Goal: Task Accomplishment & Management: Manage account settings

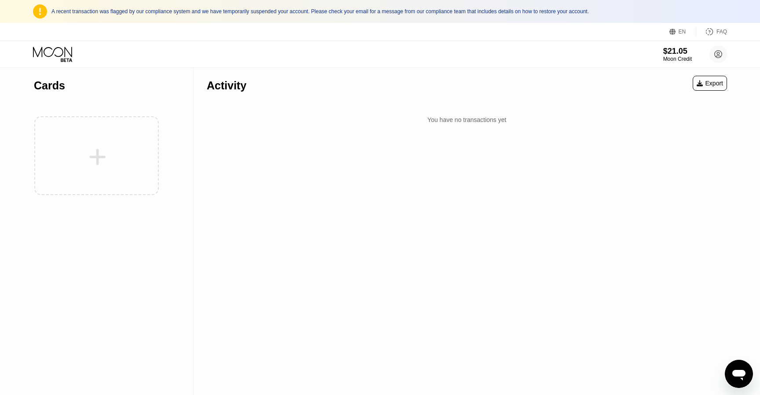
click at [335, 23] on div "EN Language Select an item Save FAQ" at bounding box center [380, 32] width 760 height 18
click at [330, 18] on div "A recent transaction was flagged by our compliance system and we have temporari…" at bounding box center [380, 11] width 760 height 23
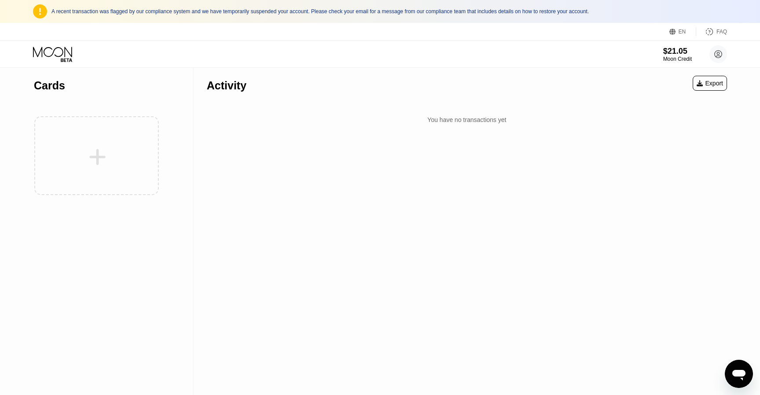
click at [330, 18] on div "A recent transaction was flagged by our compliance system and we have temporari…" at bounding box center [380, 11] width 760 height 23
click at [628, 10] on div at bounding box center [633, 5] width 10 height 10
click at [188, 131] on div "Cards" at bounding box center [97, 231] width 194 height 327
click at [77, 157] on div at bounding box center [96, 155] width 125 height 96
click at [95, 161] on div at bounding box center [96, 155] width 125 height 96
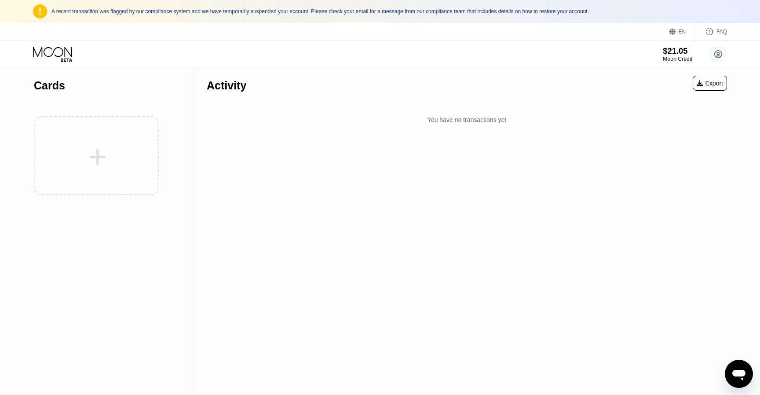
click at [678, 58] on div "Moon Credit" at bounding box center [677, 59] width 29 height 6
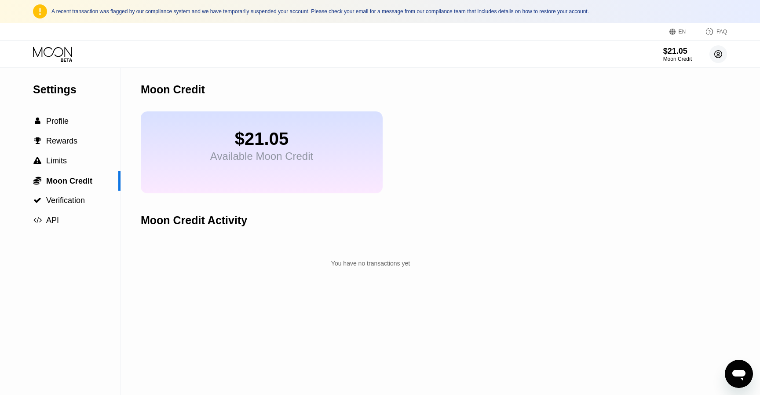
click at [711, 53] on circle at bounding box center [718, 54] width 18 height 18
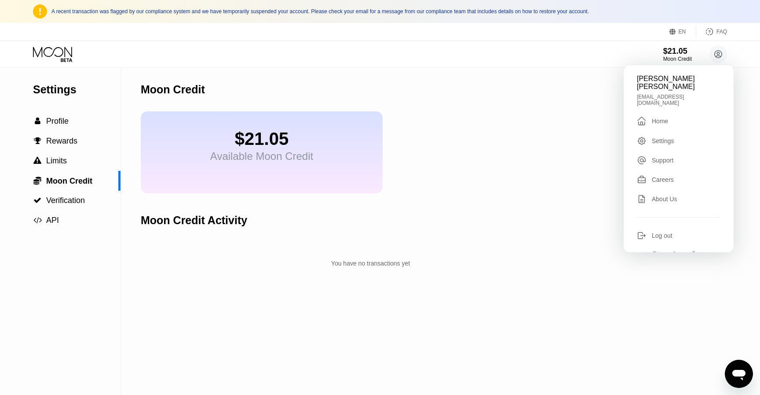
click at [660, 232] on div "Log out" at bounding box center [662, 235] width 21 height 7
